Goal: Communication & Community: Connect with others

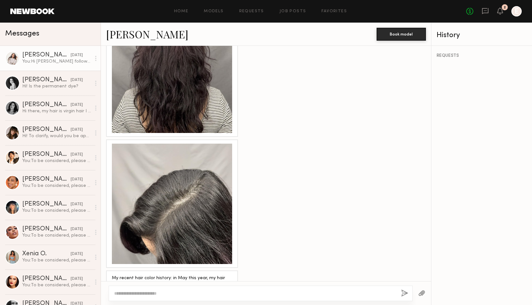
click at [70, 68] on link "[PERSON_NAME] [DATE] You: Hi [PERSON_NAME] following up :)" at bounding box center [50, 58] width 101 height 25
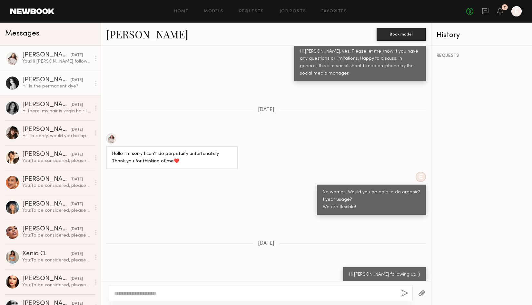
click at [48, 88] on div "Hi! Is the permanent dye?" at bounding box center [56, 86] width 69 height 6
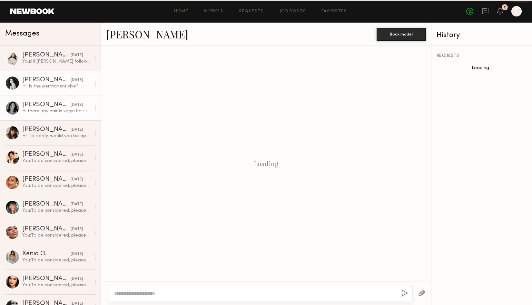
scroll to position [347, 0]
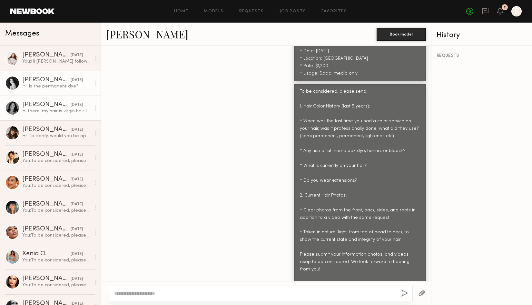
click at [48, 104] on div "[PERSON_NAME]" at bounding box center [46, 105] width 48 height 6
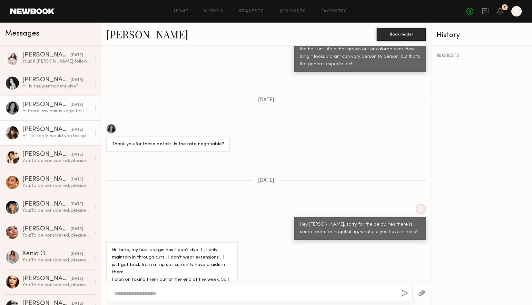
click at [64, 132] on div "[PERSON_NAME]" at bounding box center [46, 129] width 48 height 6
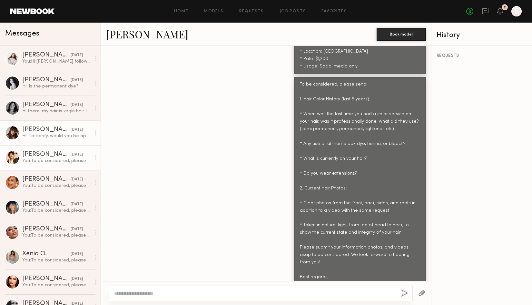
click at [70, 160] on div "You: To be considered, please send: 1. Hair Color History (last 5 years): * Whe…" at bounding box center [56, 161] width 69 height 6
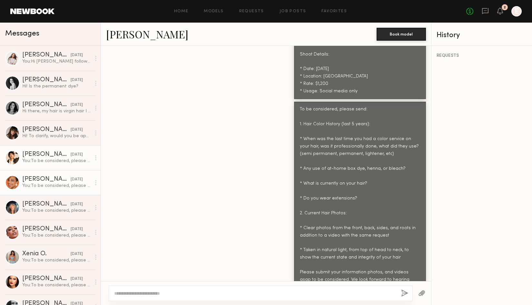
click at [54, 185] on div "You: To be considered, please send: 1. Hair Color History (last 5 years): * Whe…" at bounding box center [56, 185] width 69 height 6
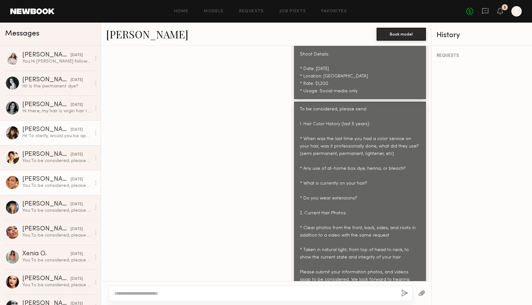
click at [44, 136] on div "Hi! To clarify, would you be applying dye to my hair and would it be semi-perma…" at bounding box center [56, 136] width 69 height 6
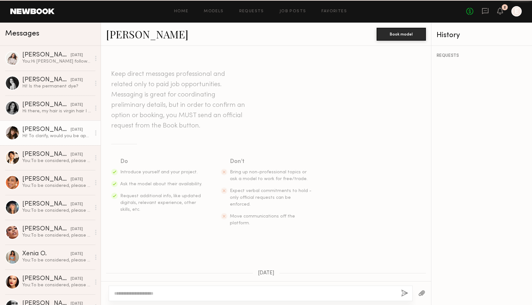
scroll to position [354, 0]
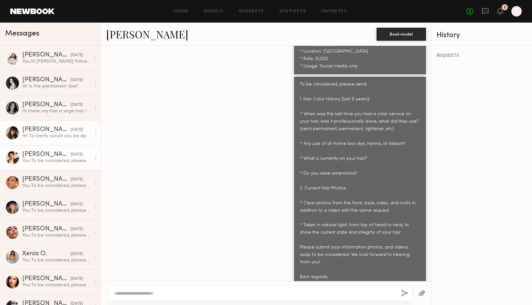
click at [43, 155] on div "[PERSON_NAME]" at bounding box center [46, 154] width 48 height 6
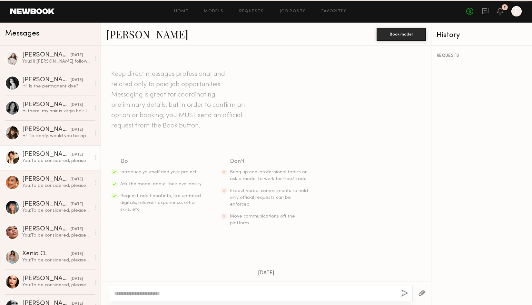
scroll to position [329, 0]
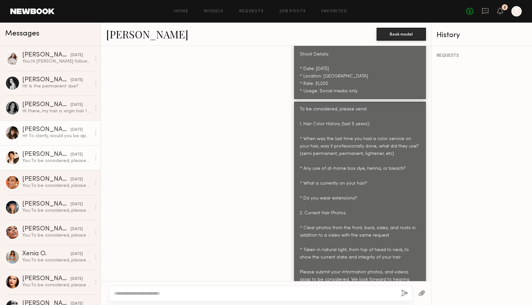
click at [42, 135] on div "Hi! To clarify, would you be applying dye to my hair and would it be semi-perma…" at bounding box center [56, 136] width 69 height 6
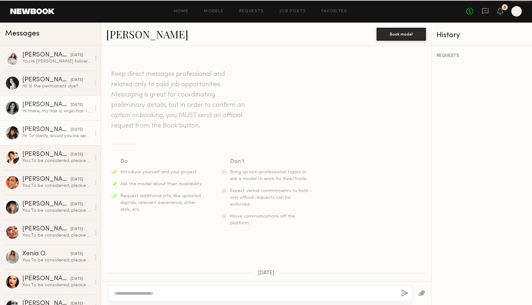
scroll to position [354, 0]
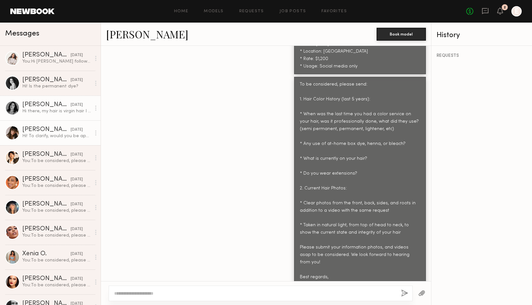
click at [45, 108] on div "Hi there, my hair is virgin hair I don’t dye it , I only maintain in through cu…" at bounding box center [56, 111] width 69 height 6
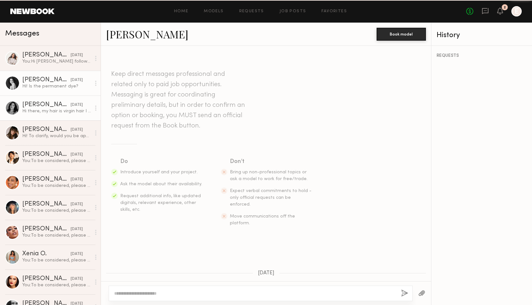
scroll to position [713, 0]
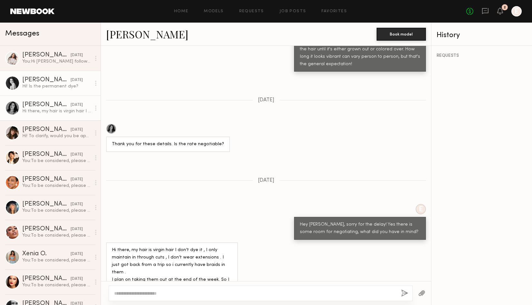
click at [45, 82] on div "[PERSON_NAME]" at bounding box center [46, 80] width 48 height 6
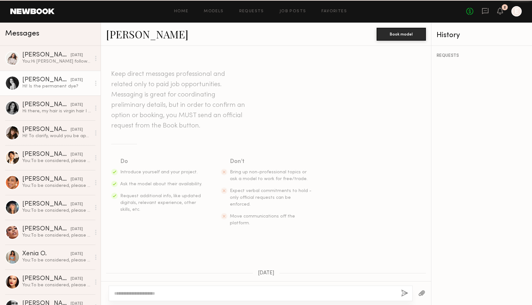
scroll to position [347, 0]
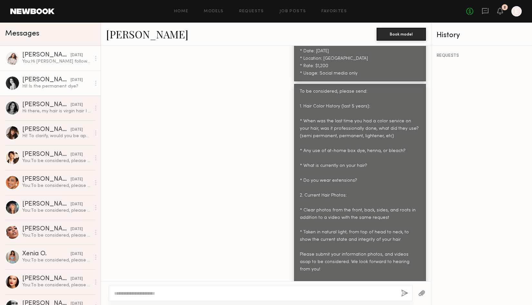
click at [44, 68] on link "[PERSON_NAME] [DATE] You: Hi [PERSON_NAME] following up :)" at bounding box center [50, 58] width 101 height 25
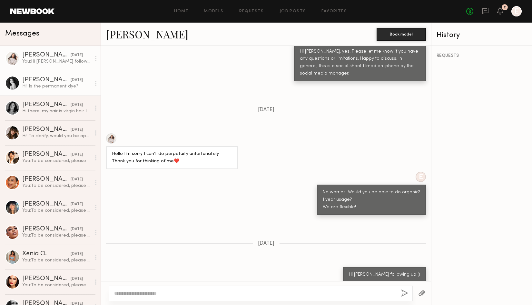
click at [44, 82] on div "[PERSON_NAME]" at bounding box center [46, 80] width 48 height 6
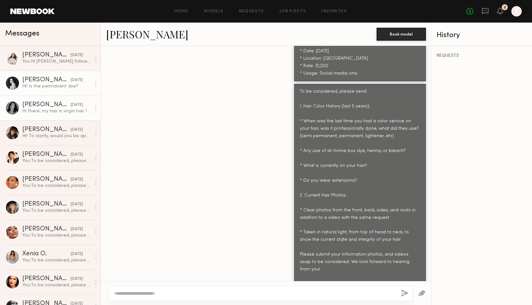
click at [43, 104] on div "[PERSON_NAME]" at bounding box center [46, 105] width 48 height 6
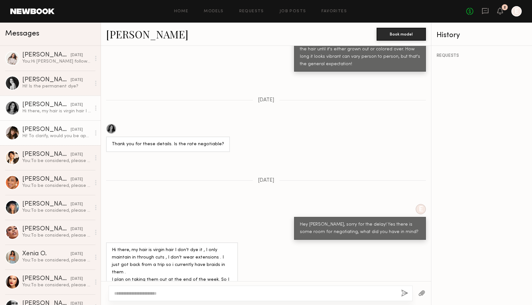
click at [42, 127] on div "[PERSON_NAME]" at bounding box center [46, 129] width 48 height 6
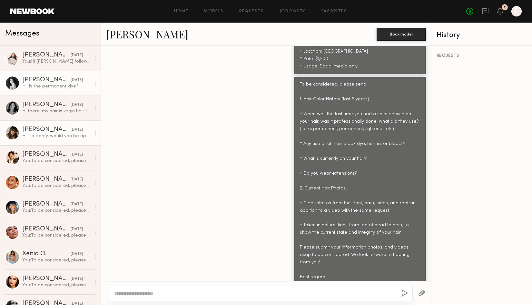
click at [47, 87] on div "Hi! Is the permanent dye?" at bounding box center [56, 86] width 69 height 6
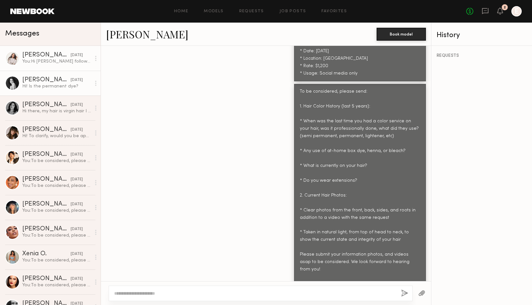
click at [54, 61] on div "You: Hi [PERSON_NAME] following up :)" at bounding box center [56, 61] width 69 height 6
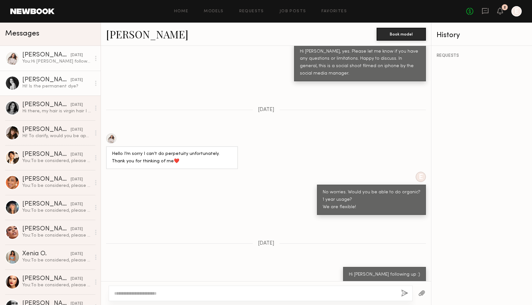
click at [51, 82] on div "[PERSON_NAME]" at bounding box center [46, 80] width 48 height 6
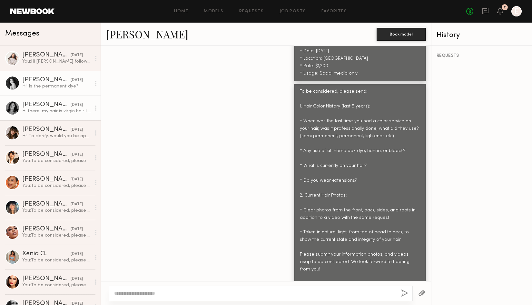
click at [48, 97] on link "[PERSON_NAME] [DATE] Hi there, my hair is virgin hair I don’t dye it , I only m…" at bounding box center [50, 107] width 101 height 25
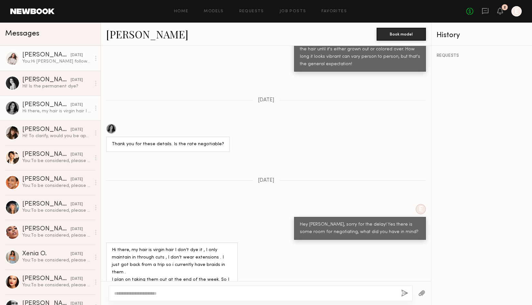
click at [57, 59] on div "You: Hi [PERSON_NAME] following up :)" at bounding box center [56, 61] width 69 height 6
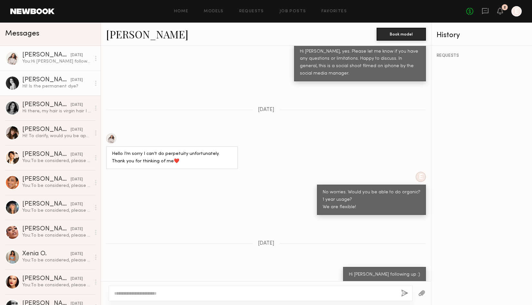
click at [53, 90] on link "[PERSON_NAME] [DATE] Hi! Is the permanent dye?" at bounding box center [50, 83] width 101 height 25
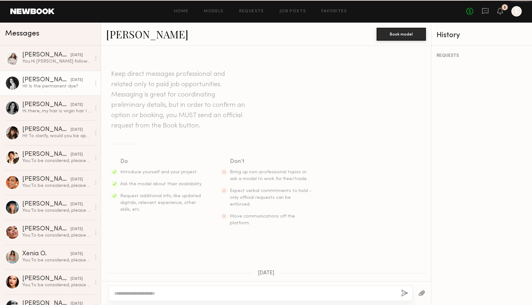
scroll to position [347, 0]
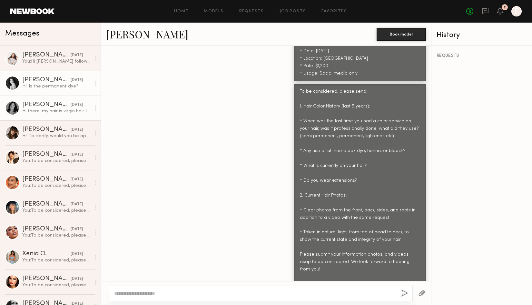
click at [50, 108] on div "Hi there, my hair is virgin hair I don’t dye it , I only maintain in through cu…" at bounding box center [56, 111] width 69 height 6
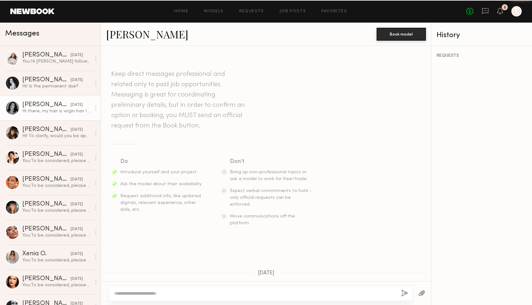
scroll to position [713, 0]
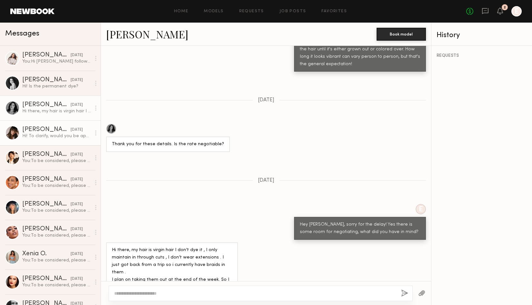
click at [47, 131] on div "[PERSON_NAME]" at bounding box center [46, 129] width 48 height 6
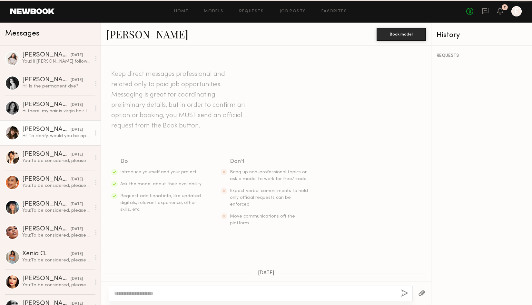
scroll to position [354, 0]
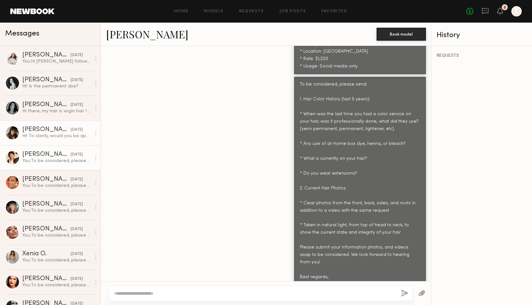
click at [48, 151] on div "[PERSON_NAME]" at bounding box center [46, 154] width 48 height 6
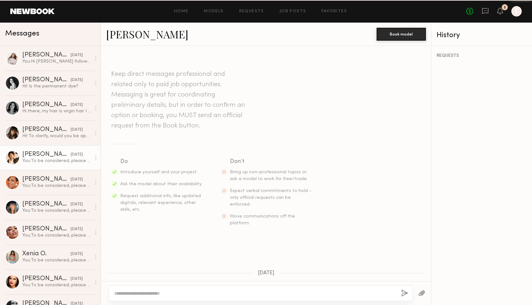
scroll to position [329, 0]
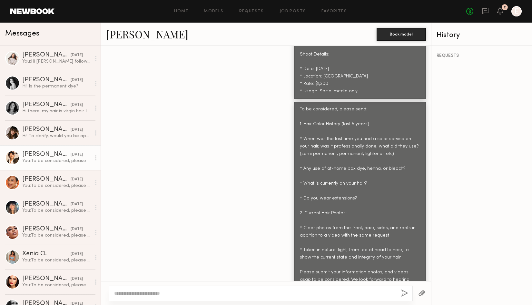
click at [47, 162] on div "You: To be considered, please send: 1. Hair Color History (last 5 years): * Whe…" at bounding box center [56, 161] width 69 height 6
click at [55, 77] on div "[PERSON_NAME]" at bounding box center [46, 80] width 48 height 6
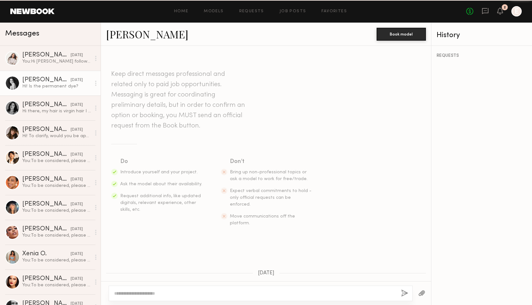
scroll to position [347, 0]
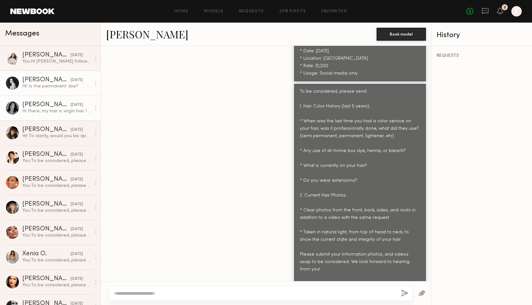
click at [51, 102] on div "[PERSON_NAME]" at bounding box center [46, 105] width 48 height 6
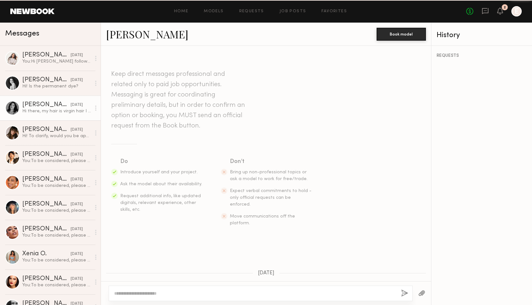
scroll to position [713, 0]
